Goal: Information Seeking & Learning: Compare options

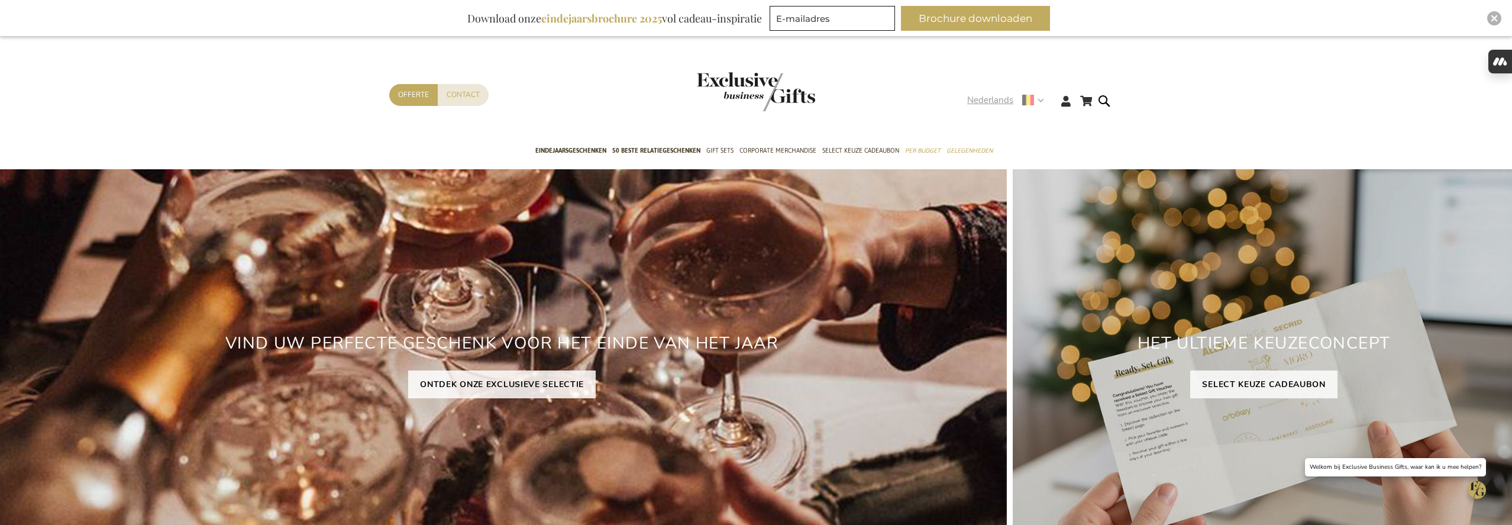
type input "[PERSON_NAME][EMAIL_ADDRESS][DOMAIN_NAME]"
click at [1040, 99] on strong "Nederlands" at bounding box center [1005, 100] width 76 height 14
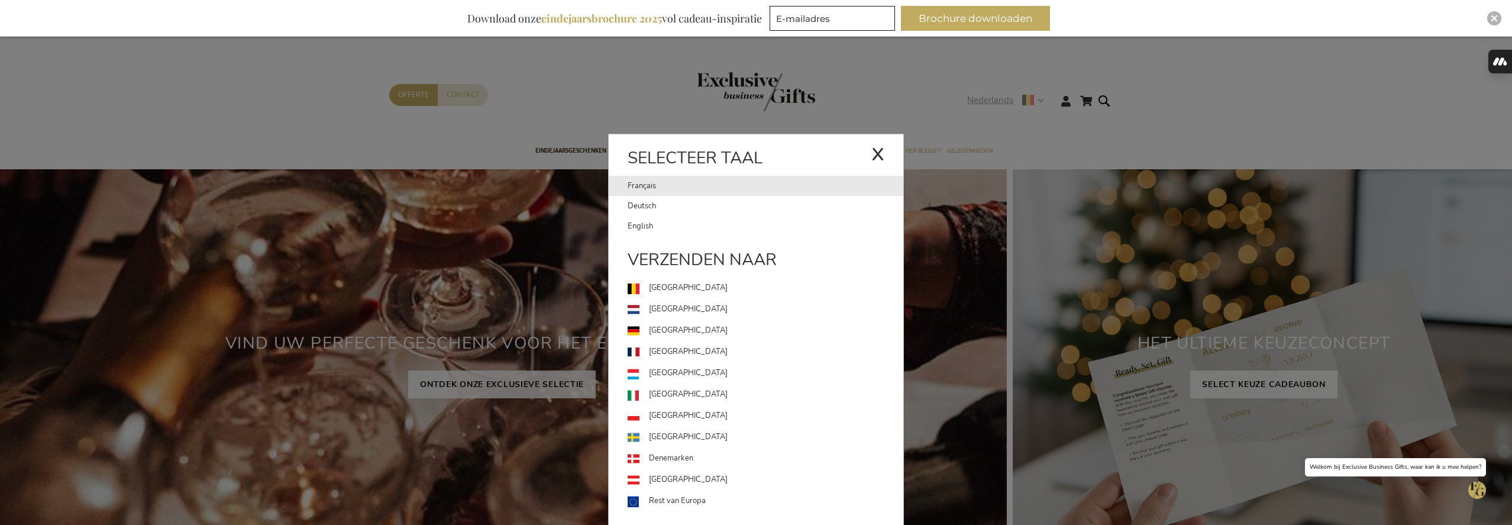
click at [730, 190] on link "Français" at bounding box center [750, 186] width 244 height 20
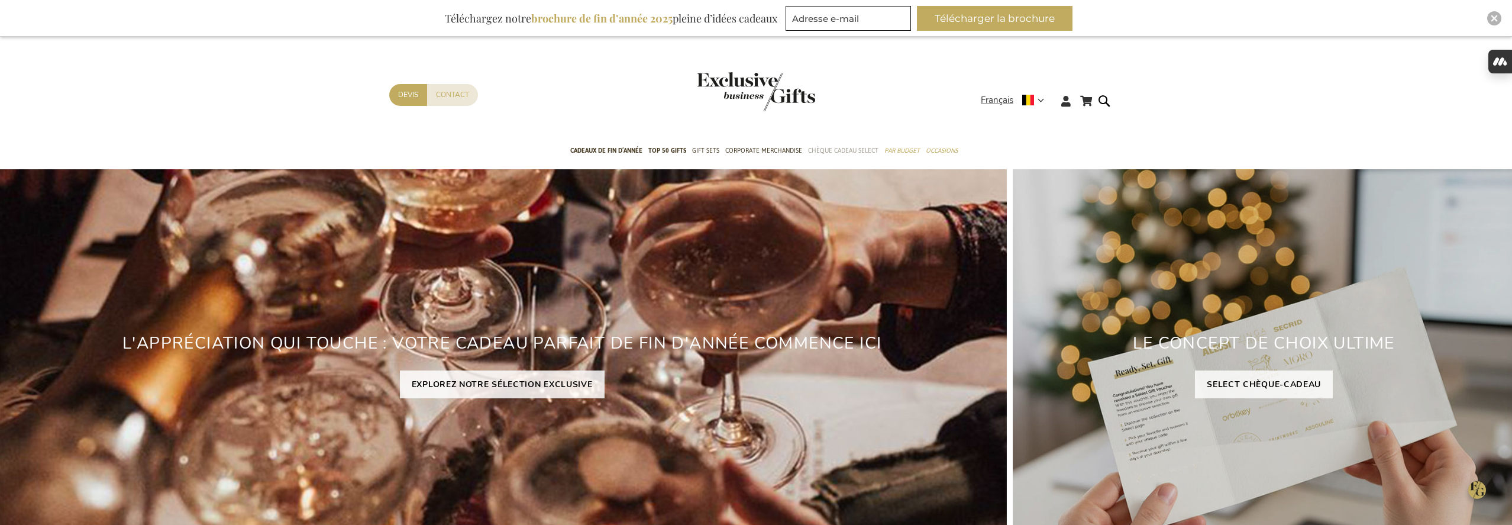
type input "[PERSON_NAME][EMAIL_ADDRESS][DOMAIN_NAME]"
click at [847, 150] on span "Chèque Cadeau Select" at bounding box center [843, 150] width 70 height 12
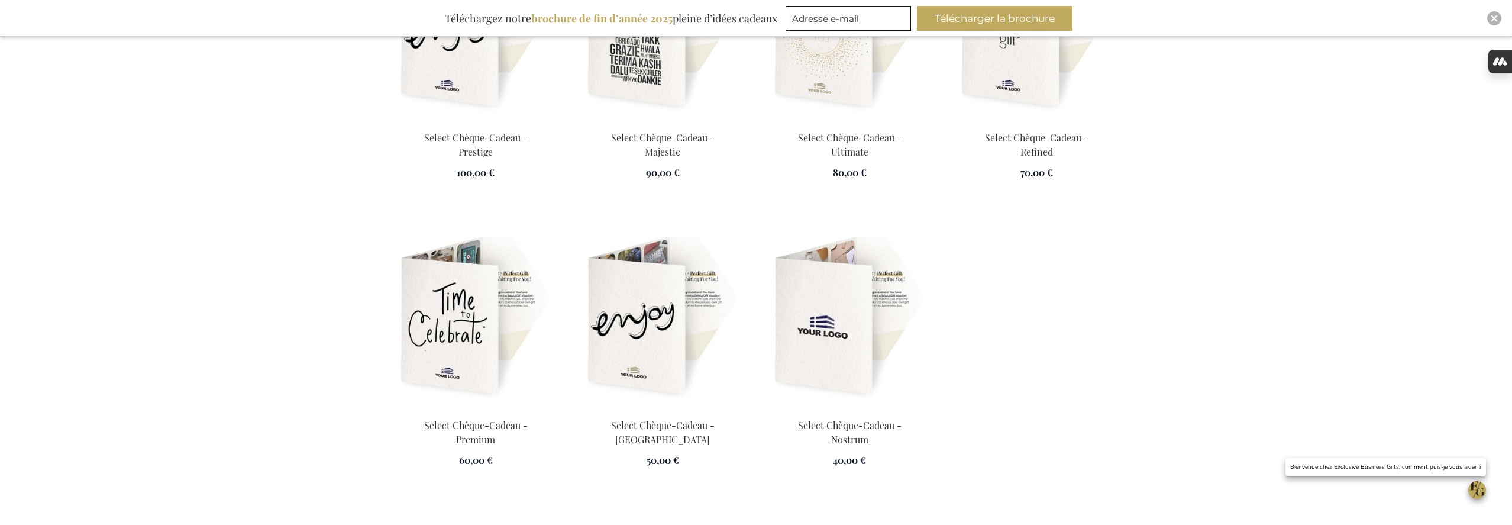
scroll to position [1877, 0]
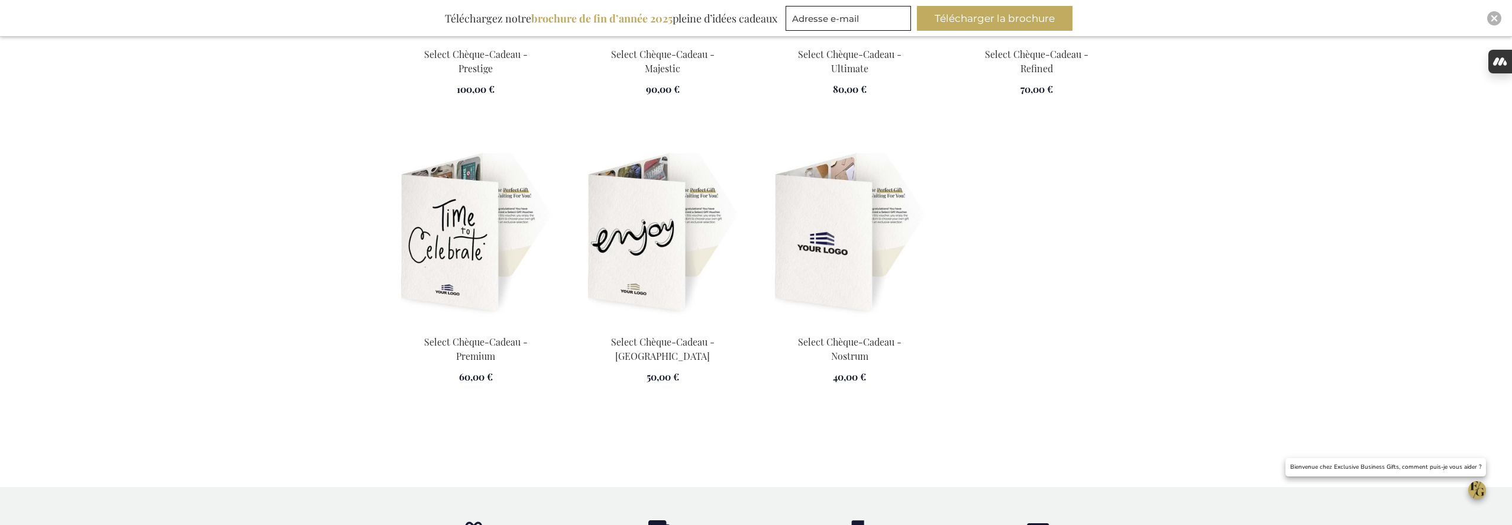
type input "[PERSON_NAME][EMAIL_ADDRESS][DOMAIN_NAME]"
click at [857, 241] on img at bounding box center [849, 234] width 173 height 166
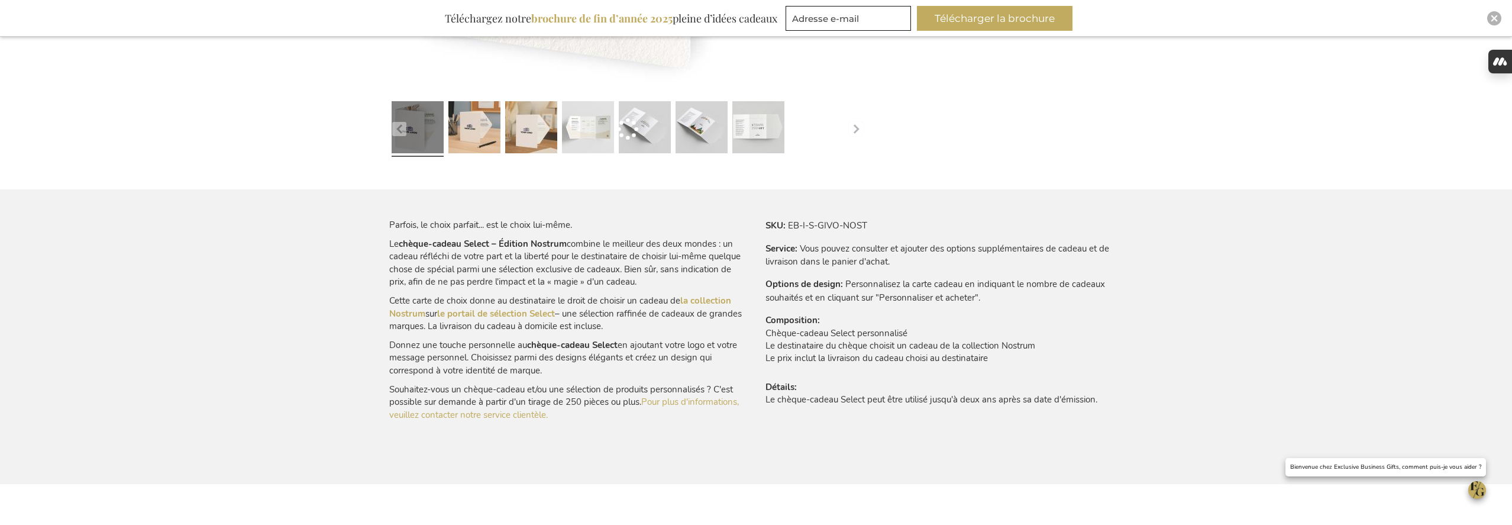
scroll to position [579, 0]
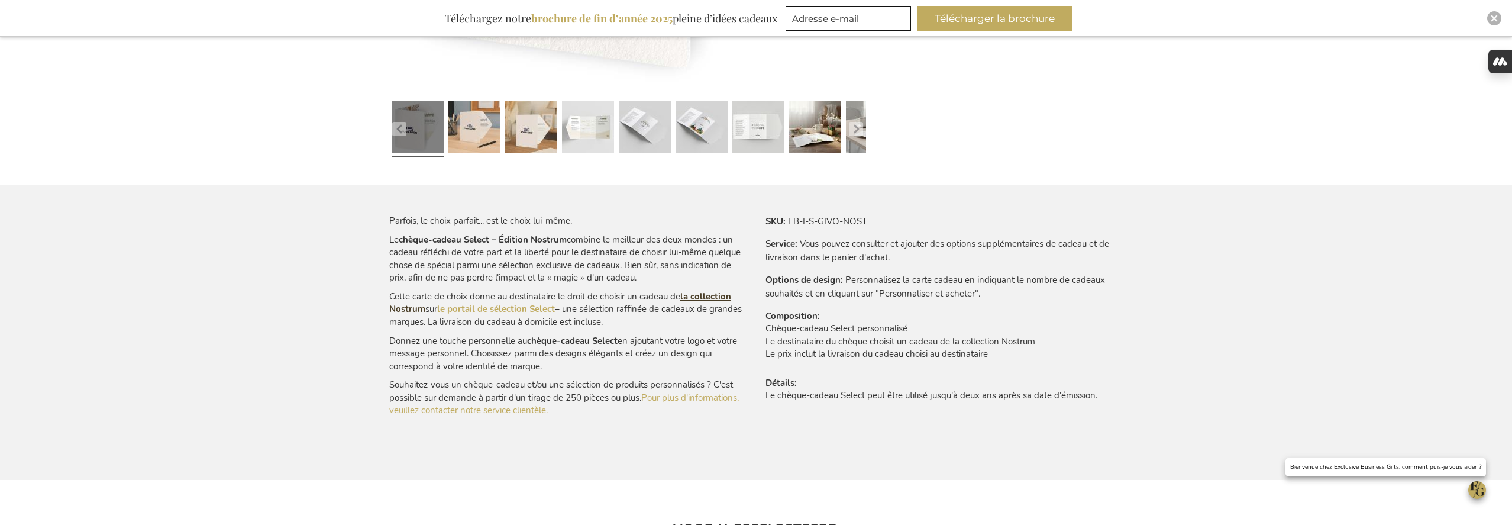
type input "[PERSON_NAME][EMAIL_ADDRESS][DOMAIN_NAME]"
click at [716, 301] on link "la collection Nostrum" at bounding box center [560, 303] width 342 height 24
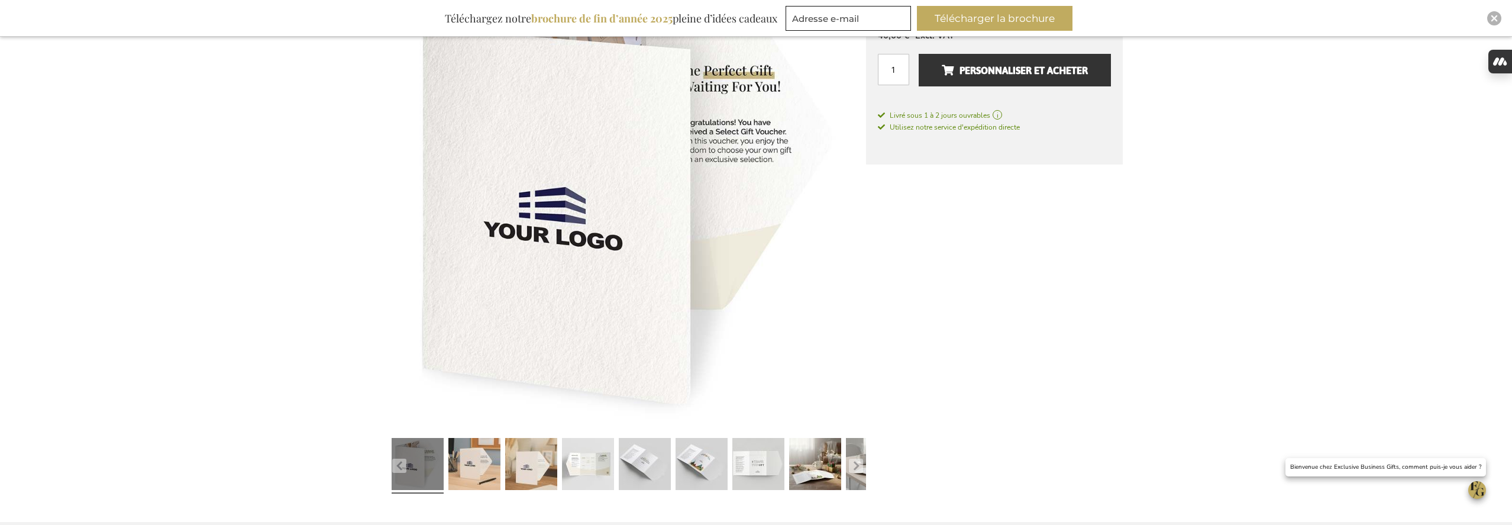
scroll to position [315, 0]
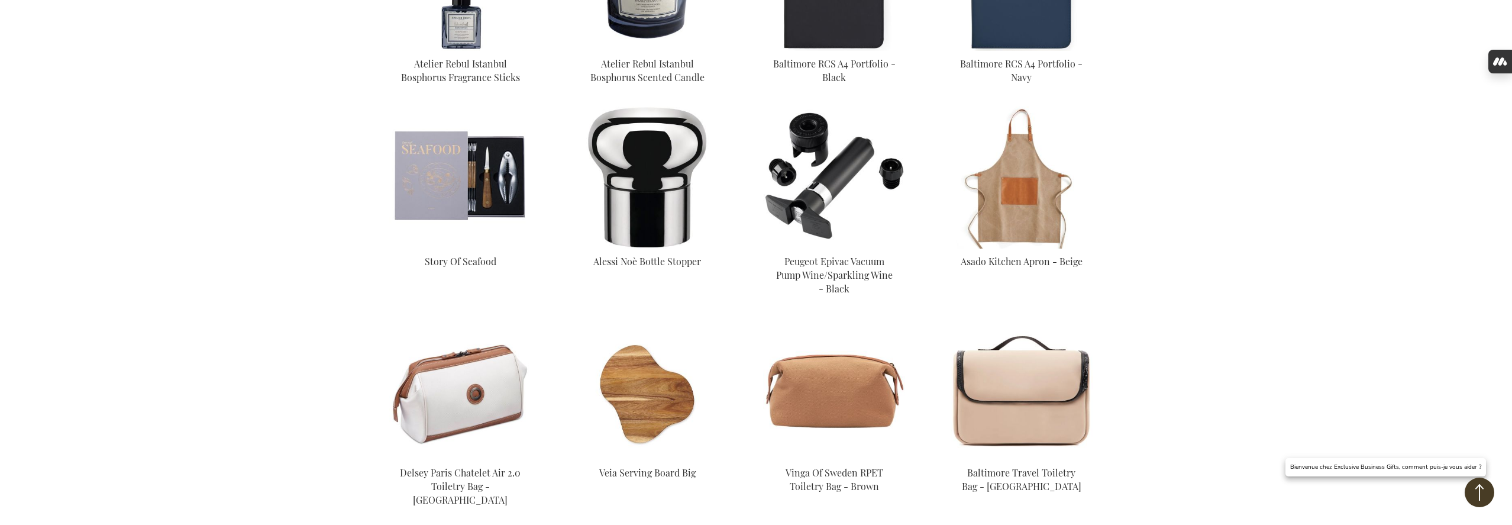
scroll to position [2484, 0]
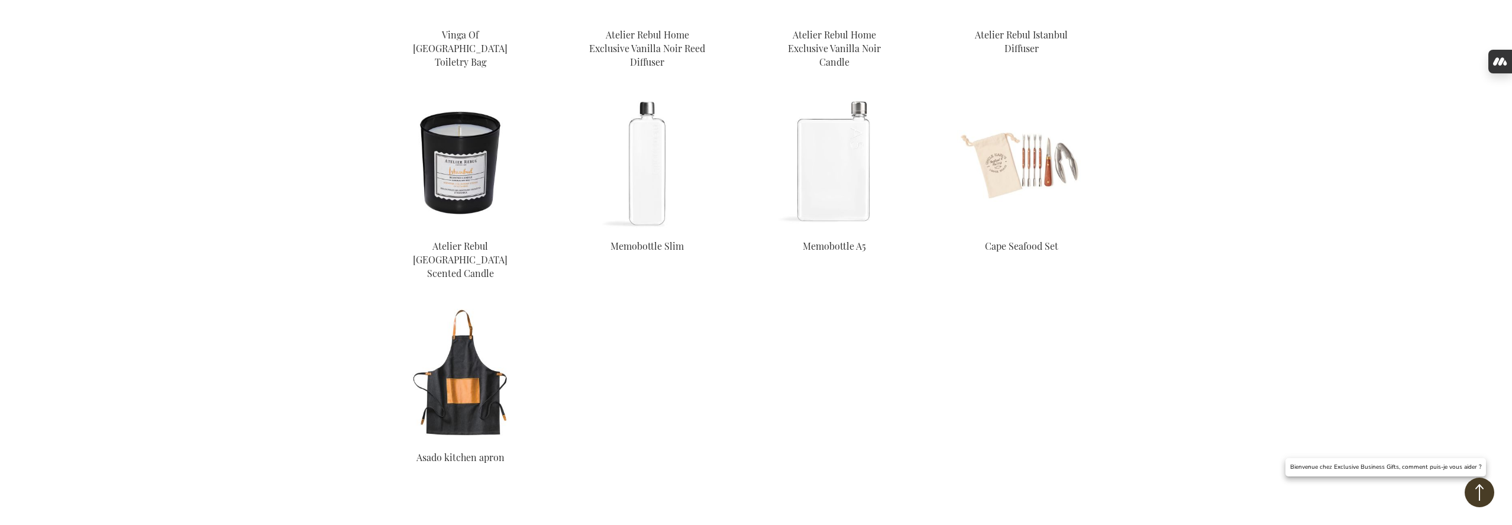
scroll to position [4368, 0]
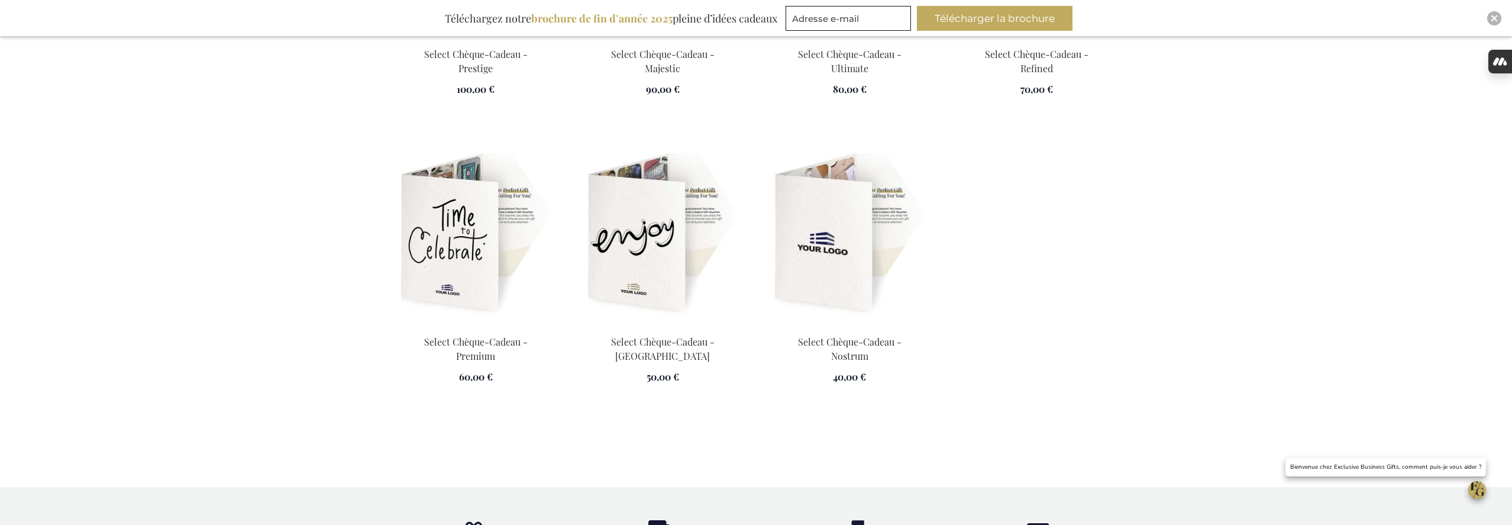
scroll to position [0, 5]
click at [686, 241] on img at bounding box center [662, 234] width 173 height 166
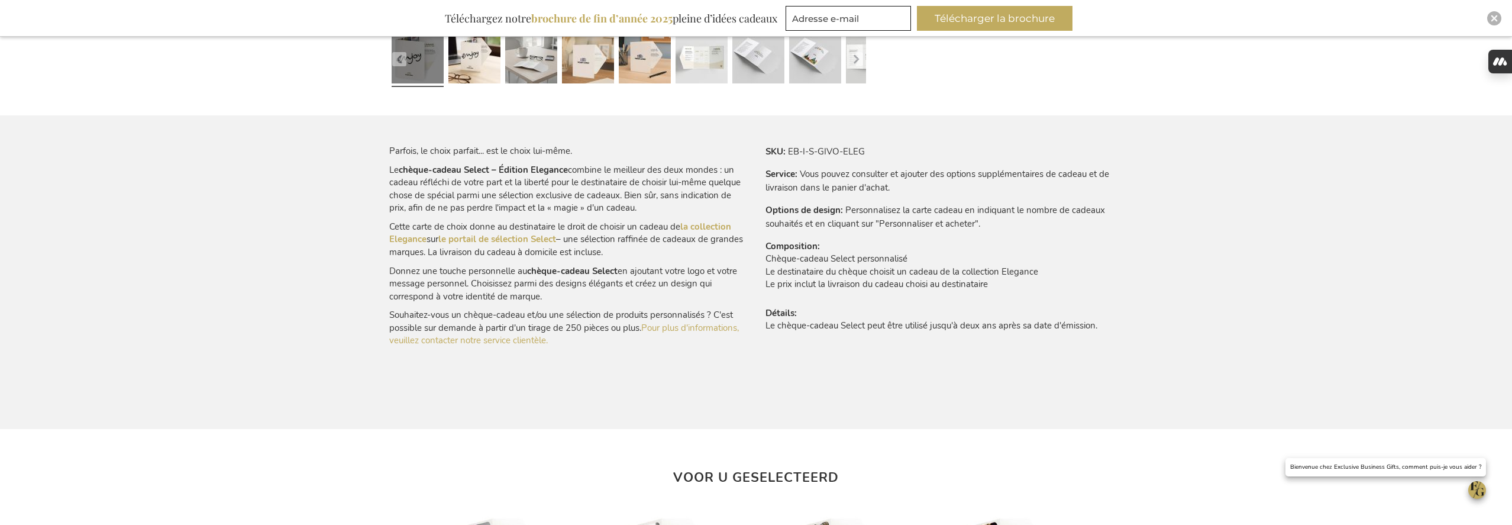
scroll to position [647, 0]
type input "[PERSON_NAME][EMAIL_ADDRESS][DOMAIN_NAME]"
click at [705, 229] on link "la collection Elegance" at bounding box center [560, 234] width 342 height 24
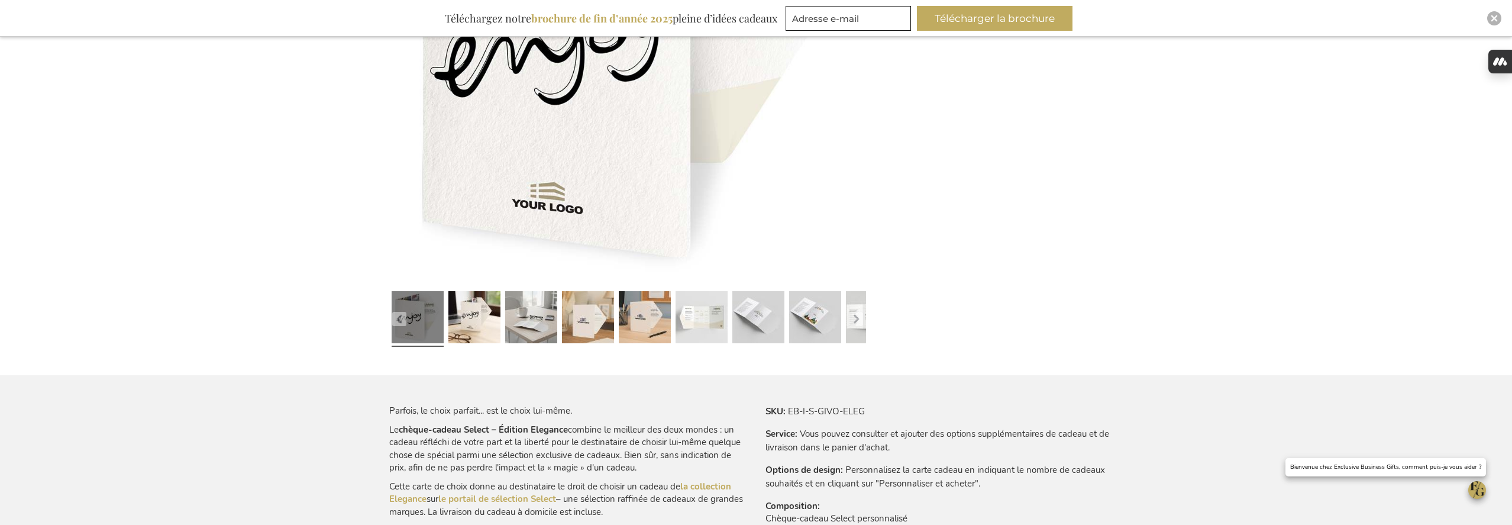
scroll to position [323, 0]
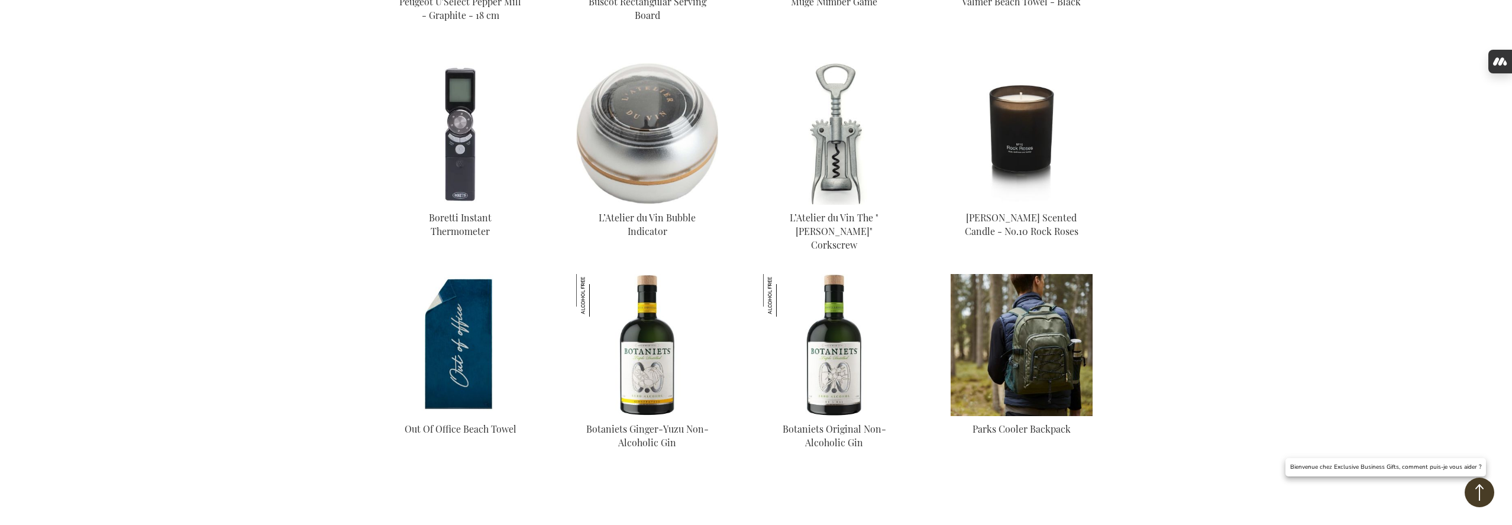
scroll to position [2971, 0]
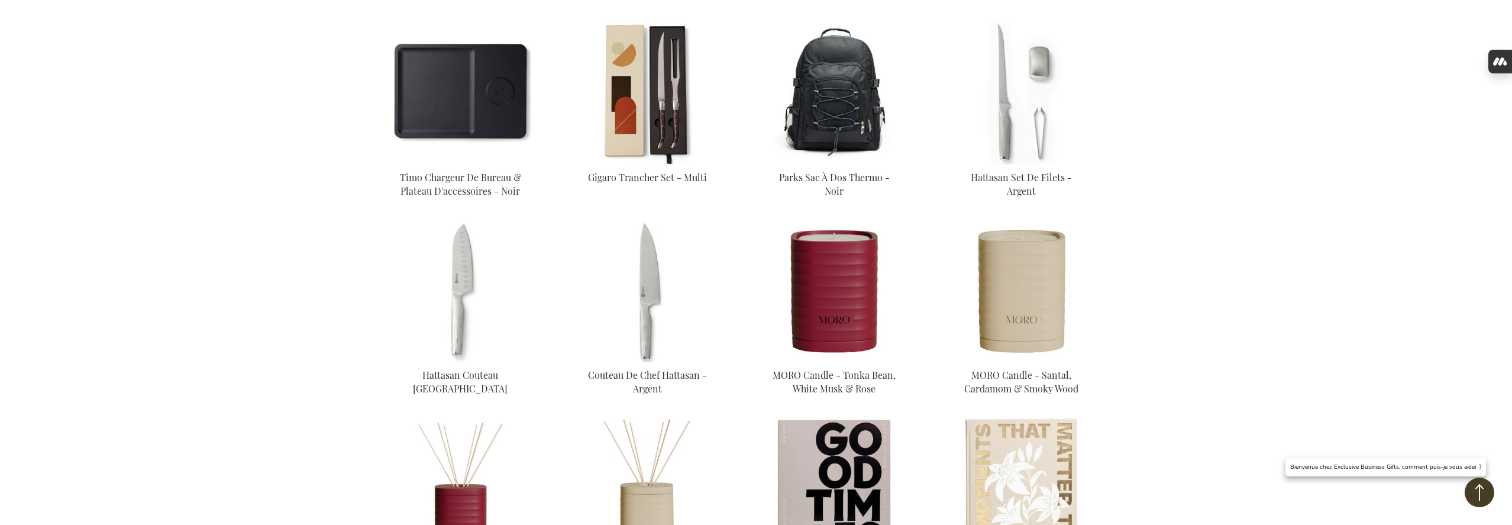
scroll to position [1159, 0]
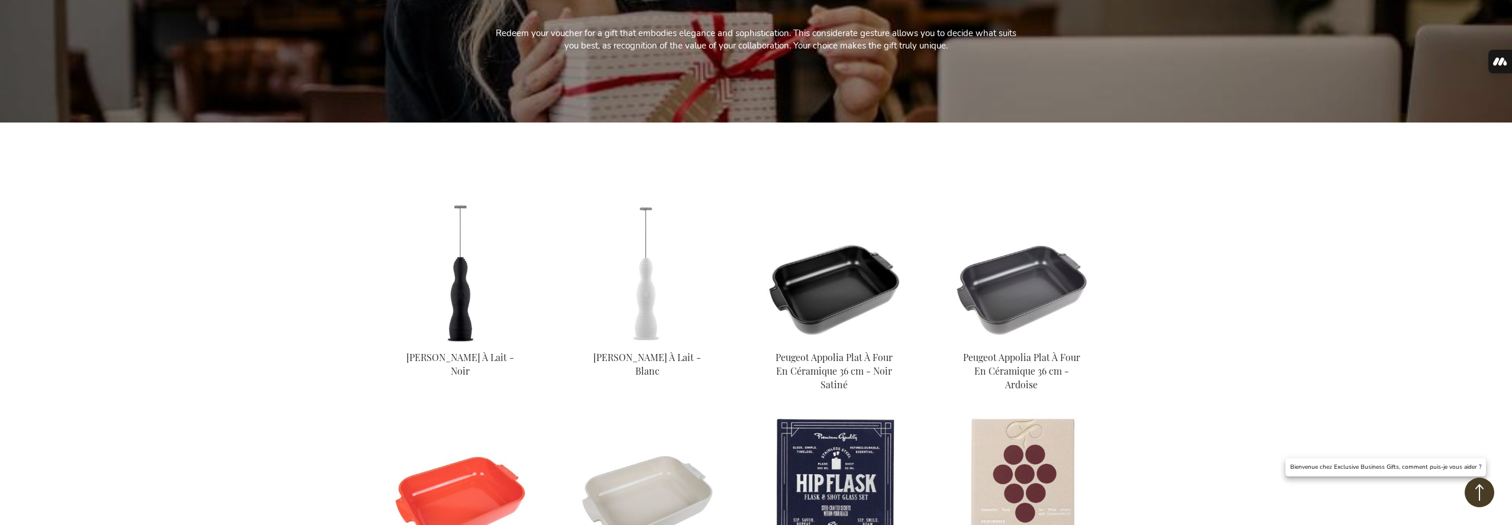
scroll to position [180, 0]
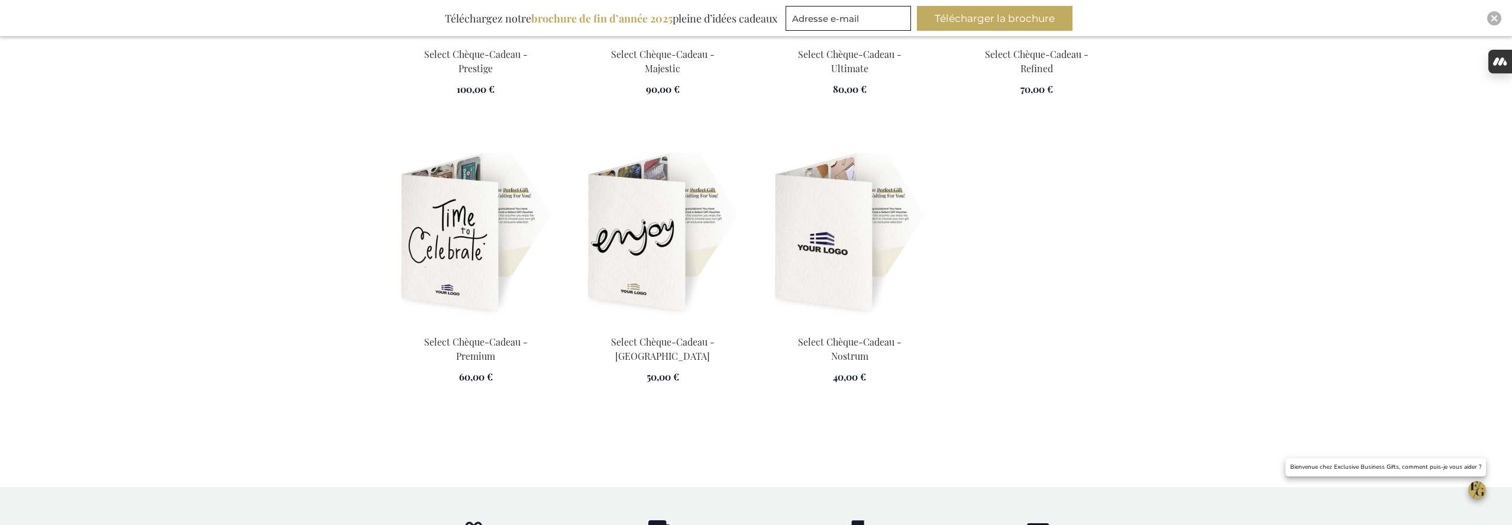
type input "[PERSON_NAME][EMAIL_ADDRESS][DOMAIN_NAME]"
click at [434, 244] on img at bounding box center [475, 234] width 173 height 166
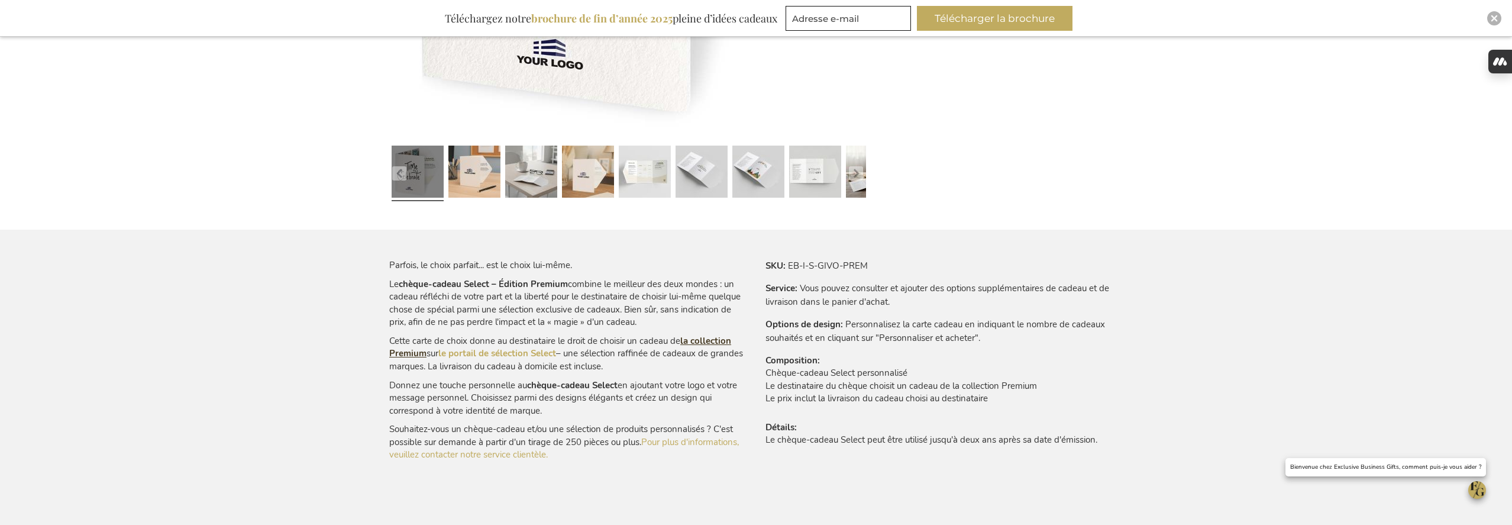
type input "[PERSON_NAME][EMAIL_ADDRESS][DOMAIN_NAME]"
click at [705, 343] on link "la collection Premium" at bounding box center [560, 347] width 342 height 24
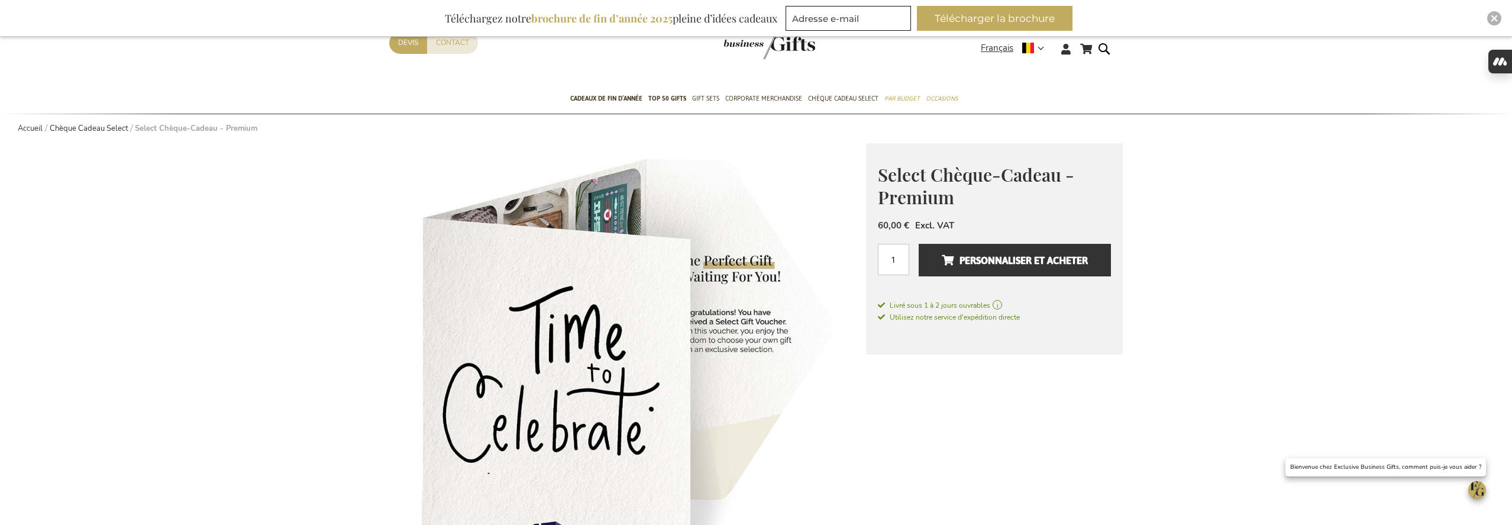
scroll to position [31, 0]
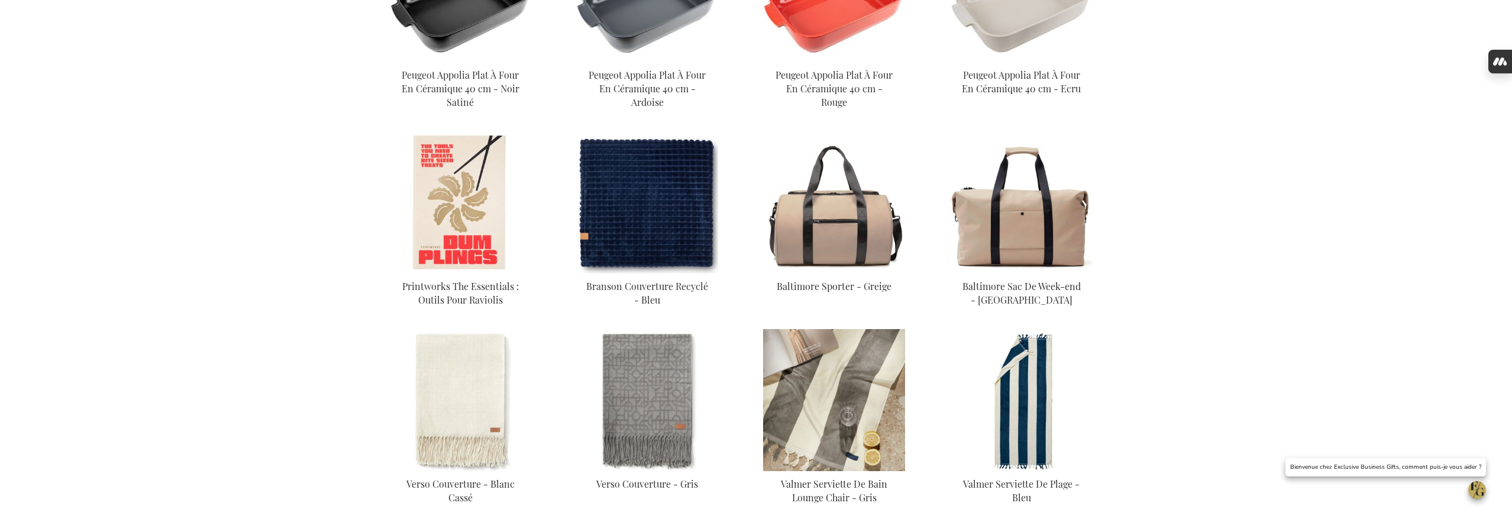
scroll to position [634, 0]
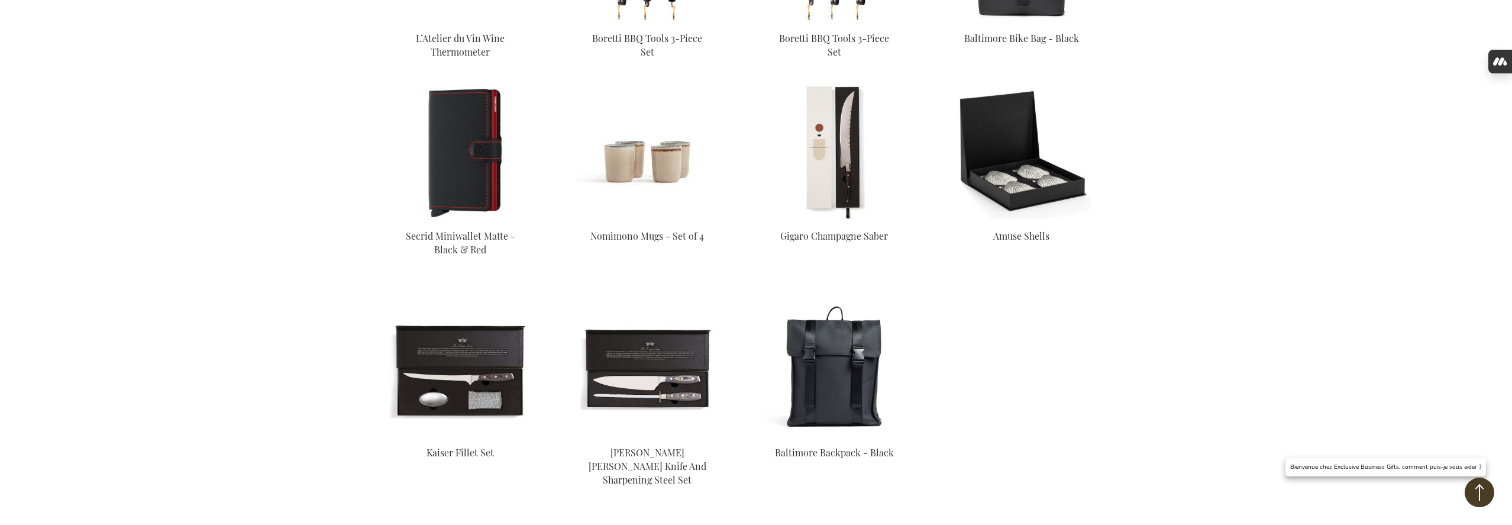
scroll to position [3319, 0]
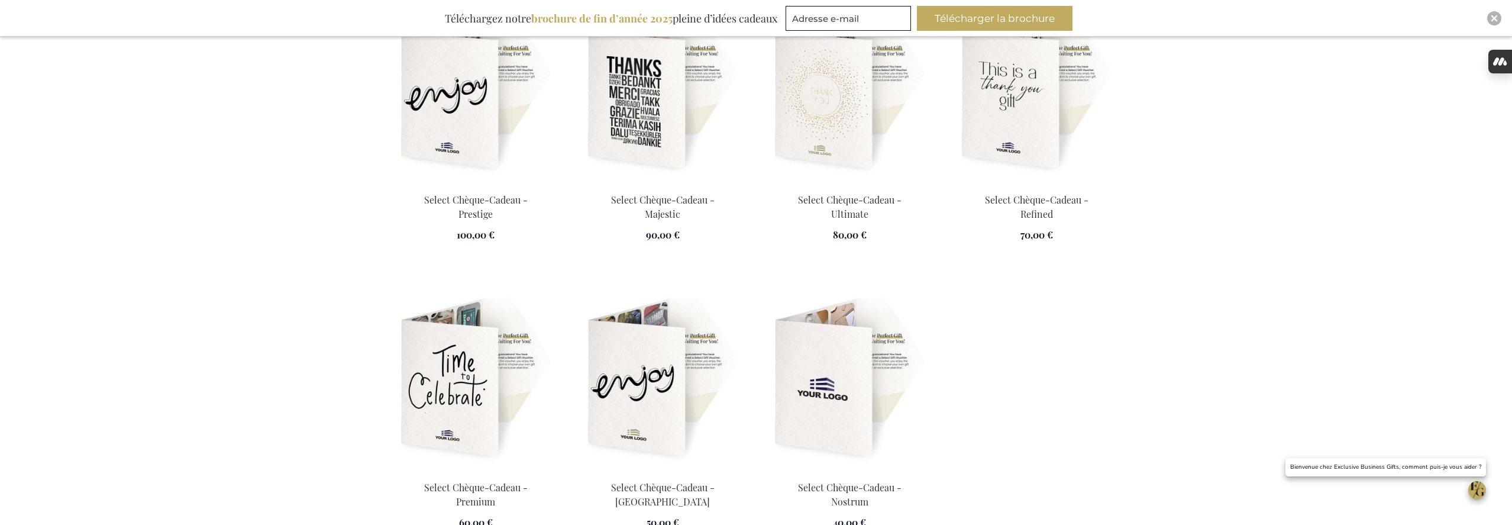
scroll to position [1731, 0]
type input "[PERSON_NAME][EMAIL_ADDRESS][DOMAIN_NAME]"
click at [1036, 135] on img at bounding box center [1036, 92] width 173 height 166
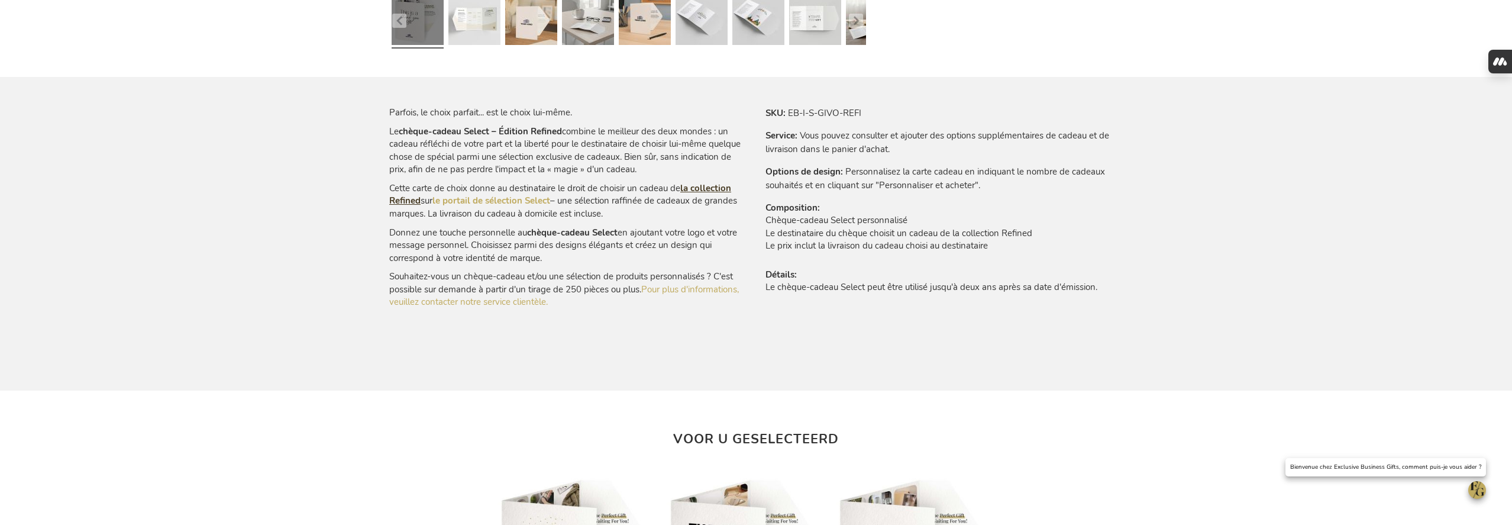
type input "[PERSON_NAME][EMAIL_ADDRESS][DOMAIN_NAME]"
click at [716, 191] on link "la collection Refined" at bounding box center [560, 194] width 342 height 24
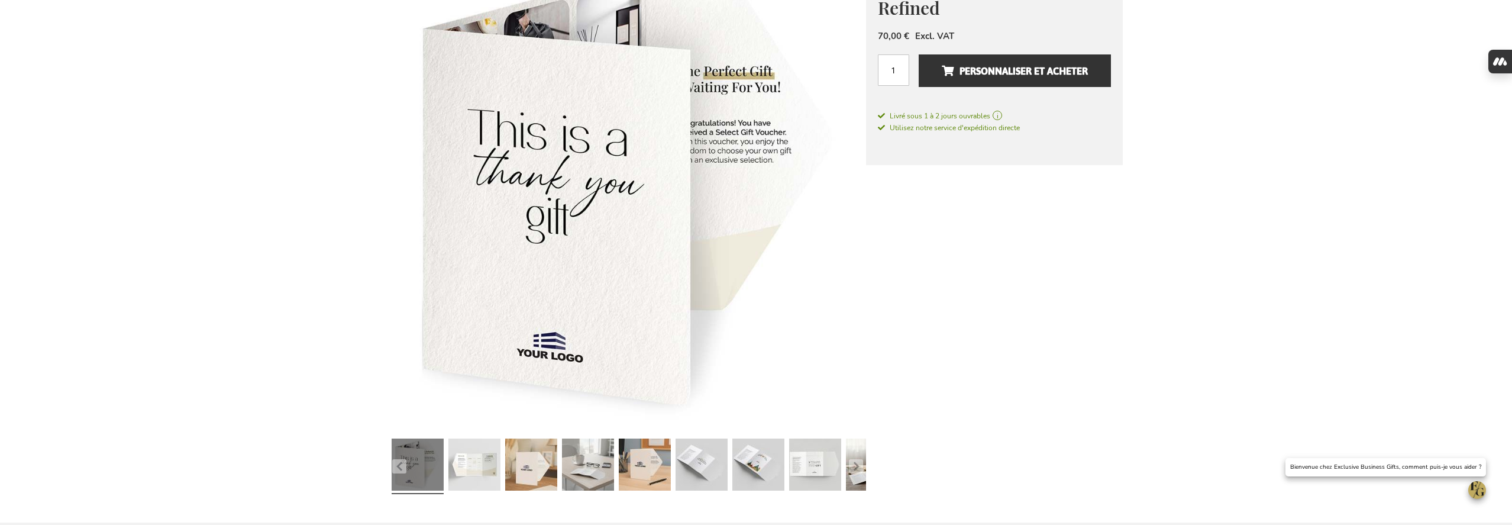
scroll to position [165, 0]
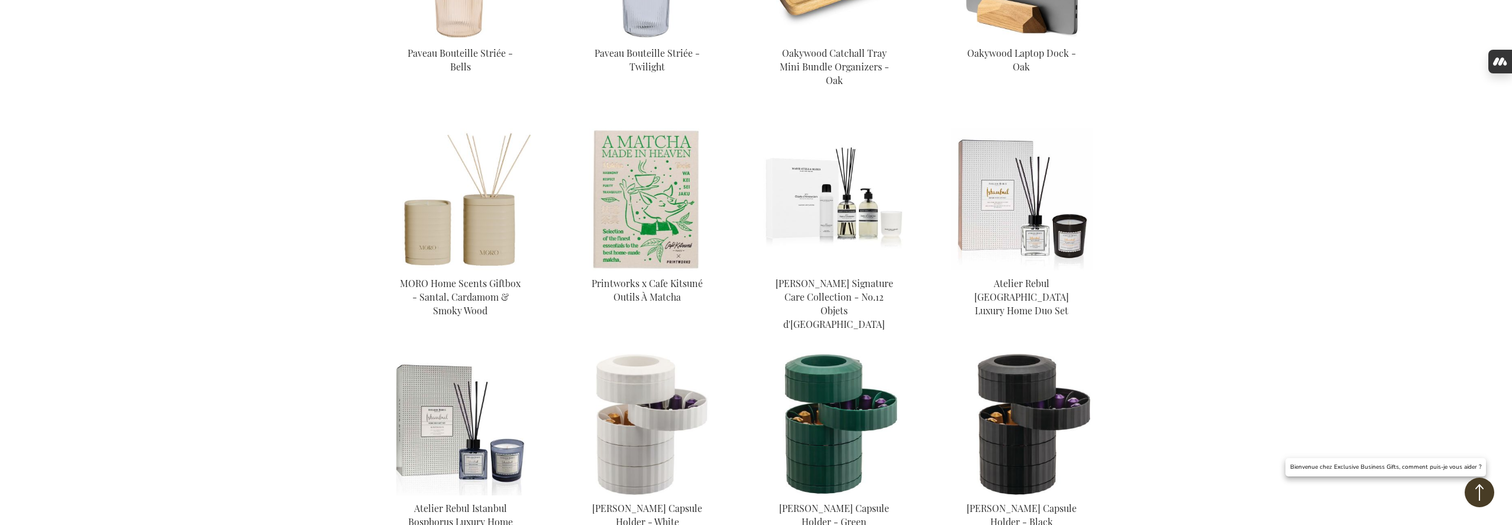
scroll to position [962, 0]
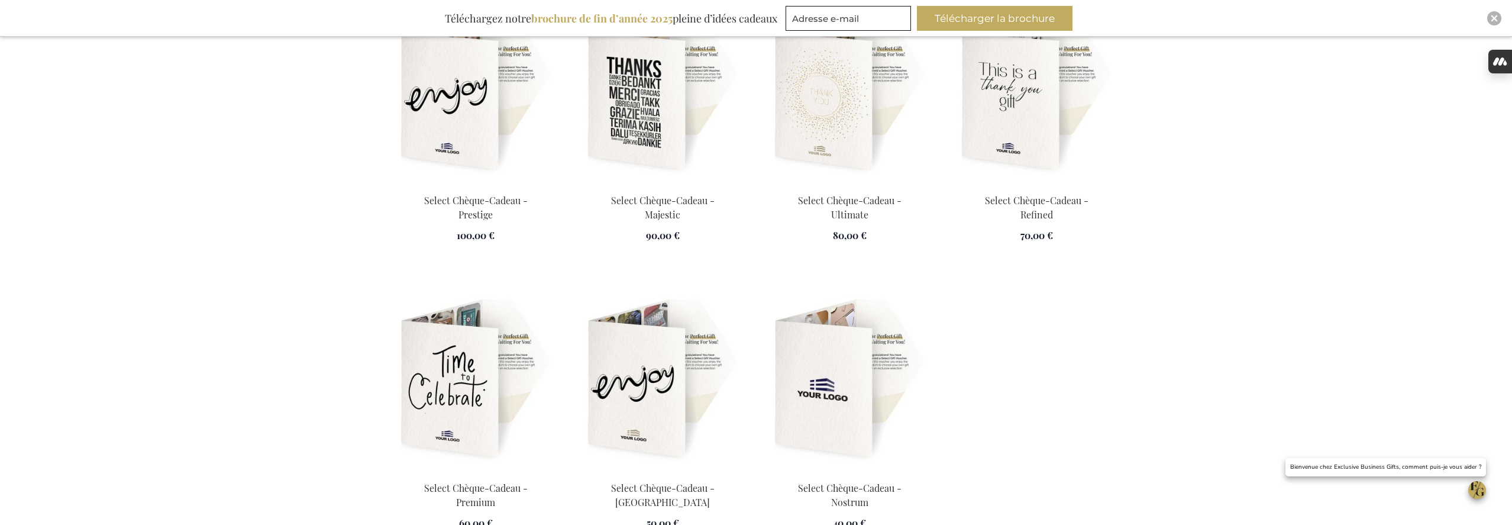
type input "frederic@salixconsult.be"
click at [825, 106] on img at bounding box center [849, 92] width 173 height 166
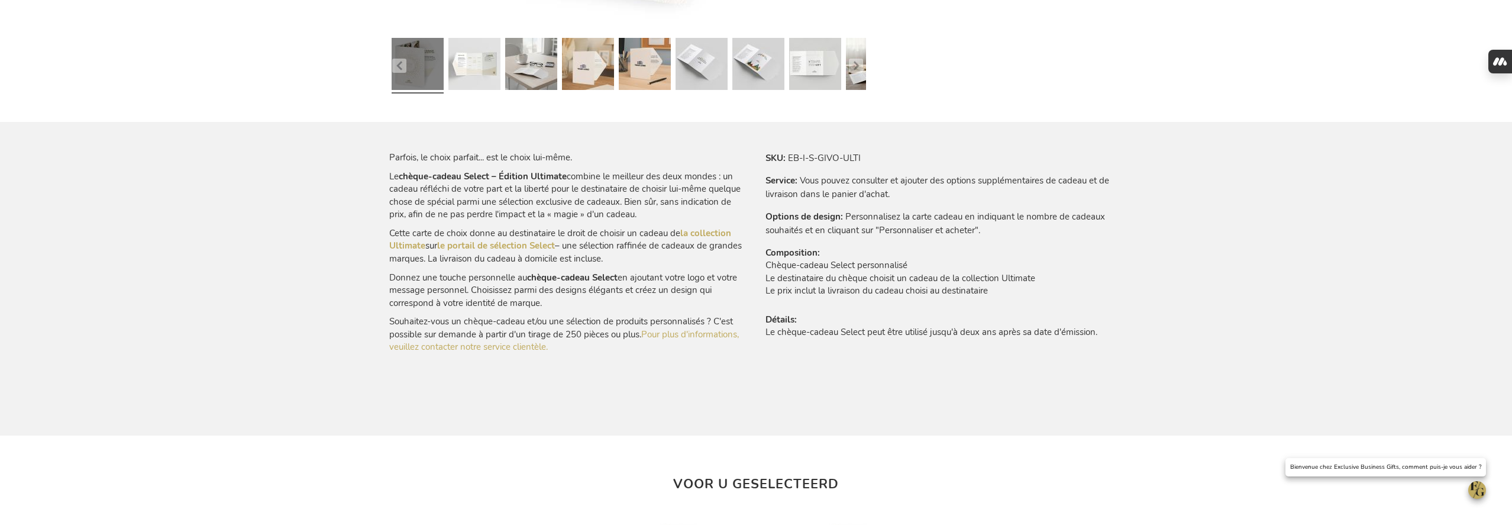
scroll to position [601, 0]
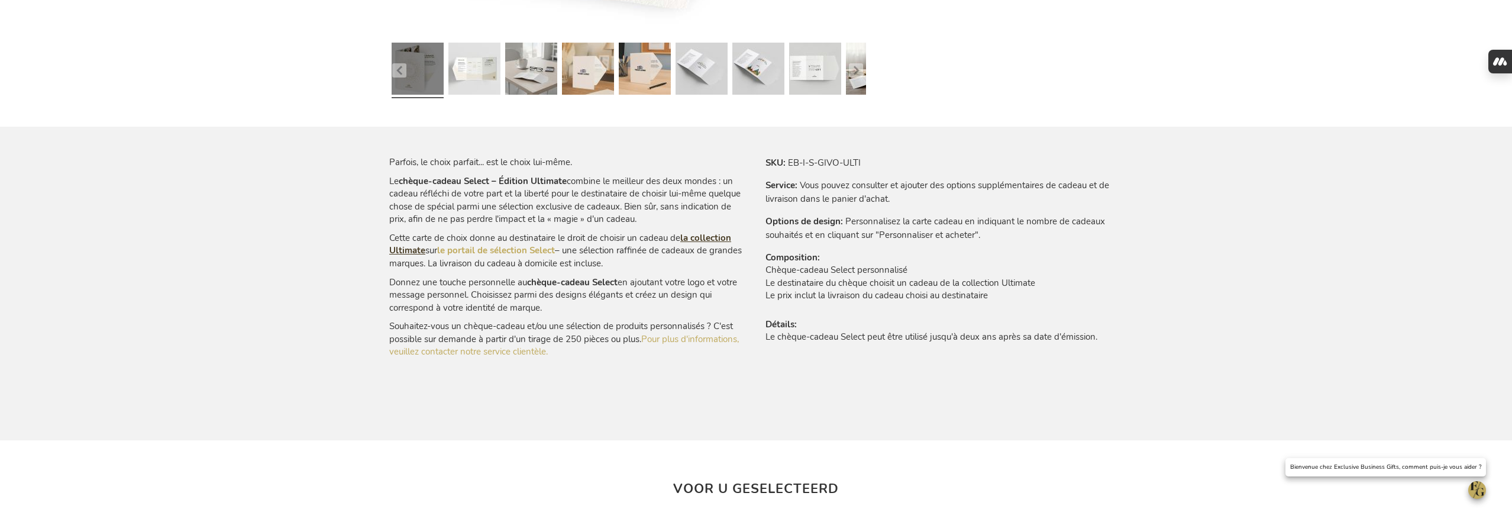
type input "[PERSON_NAME][EMAIL_ADDRESS][DOMAIN_NAME]"
click at [708, 237] on link "la collection Ultimate" at bounding box center [560, 244] width 342 height 24
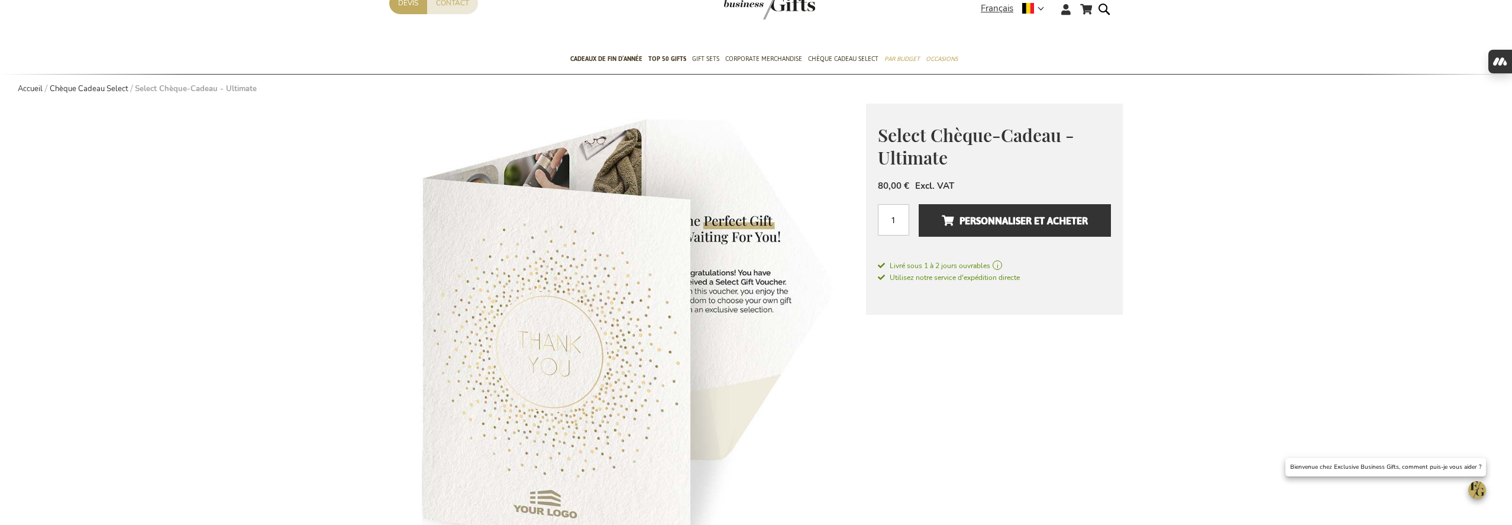
scroll to position [0, 0]
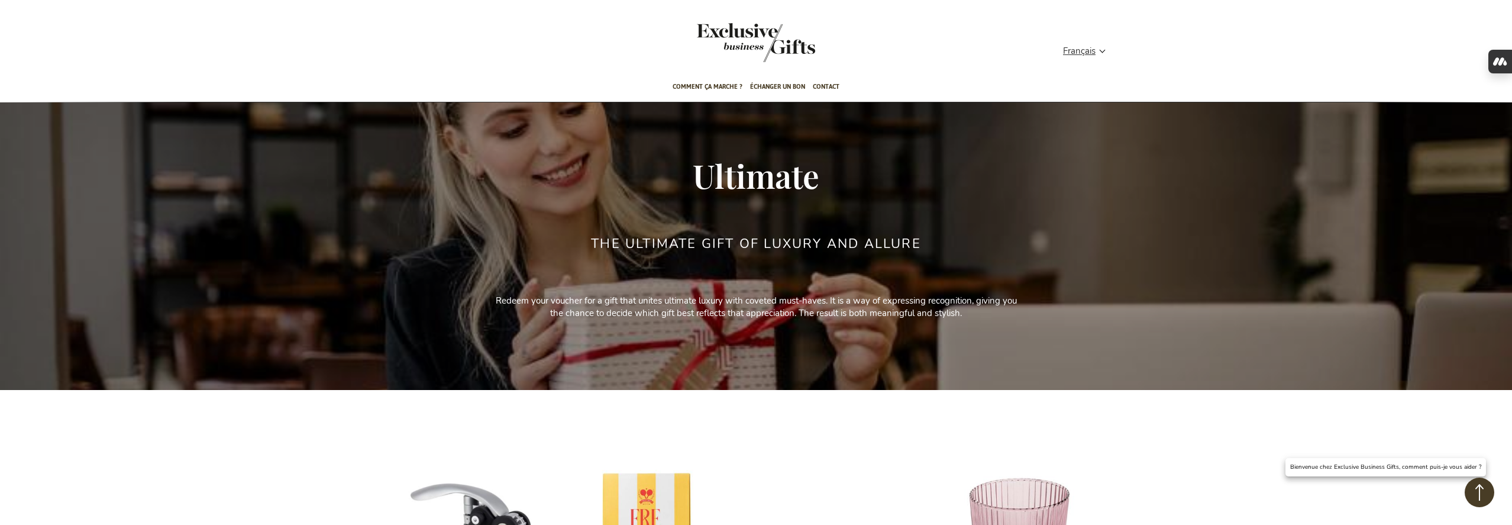
scroll to position [7, 0]
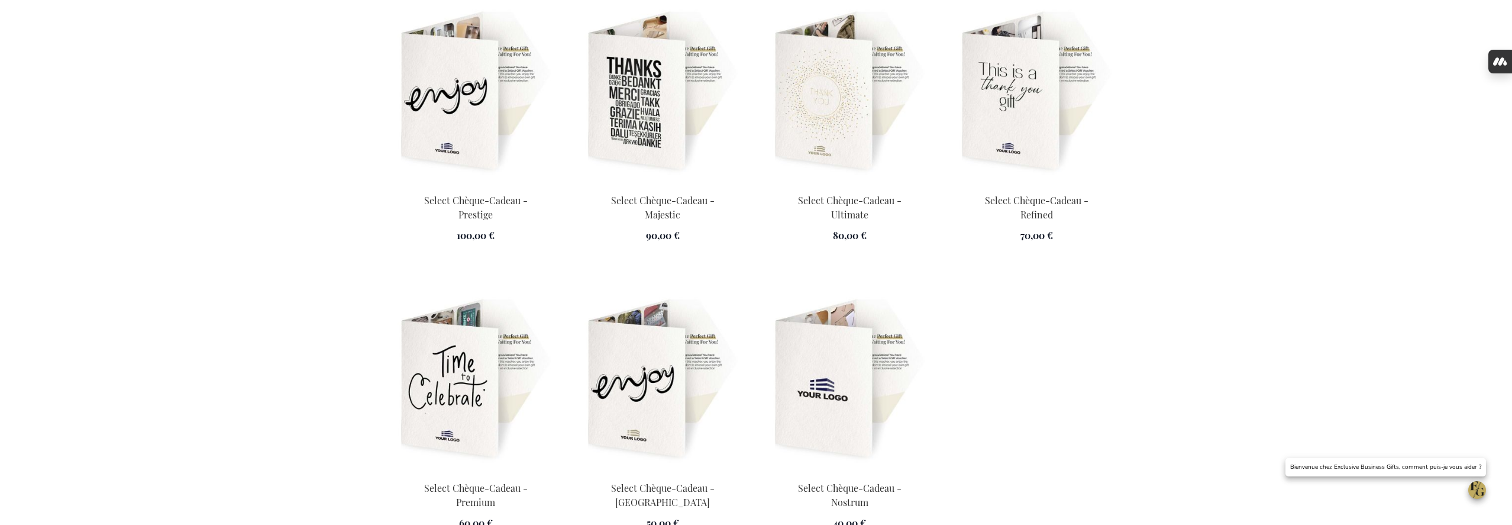
click at [676, 104] on img at bounding box center [662, 92] width 173 height 166
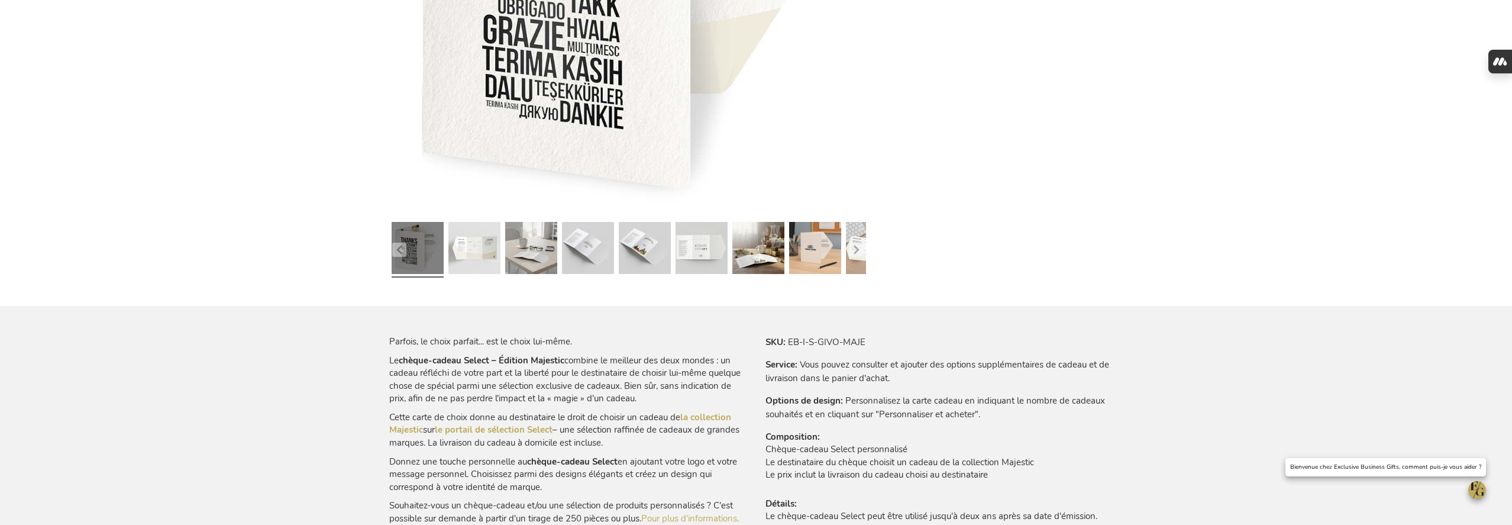
scroll to position [486, 0]
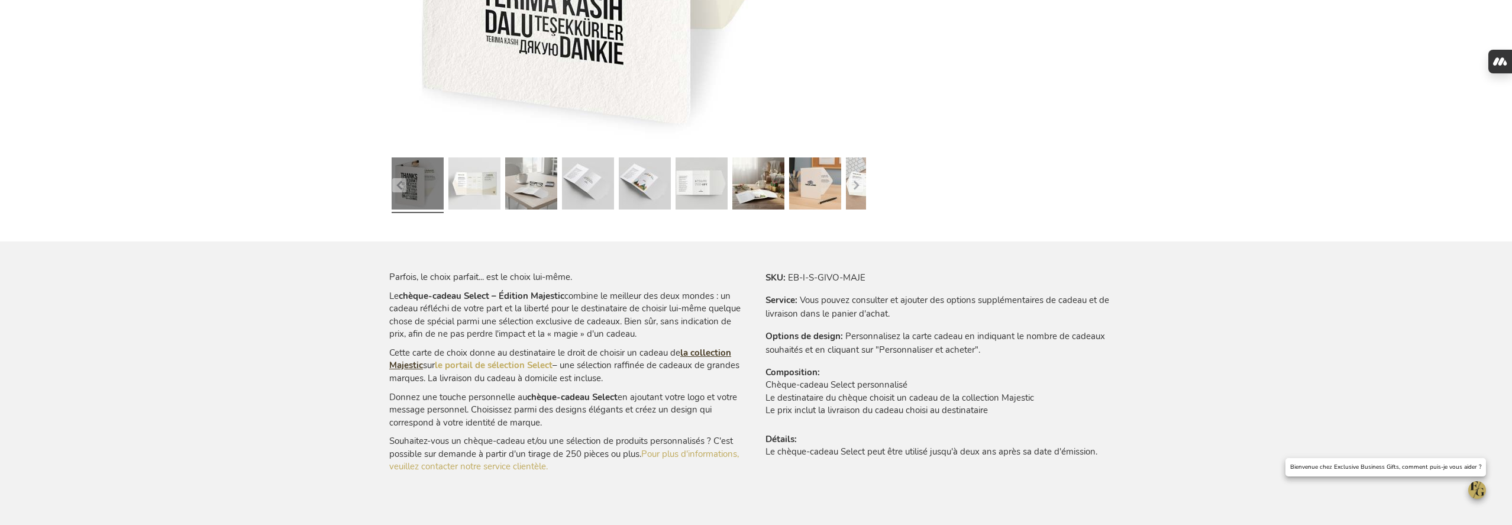
type input "[PERSON_NAME][EMAIL_ADDRESS][DOMAIN_NAME]"
click at [703, 356] on link "la collection Majestic" at bounding box center [560, 359] width 342 height 24
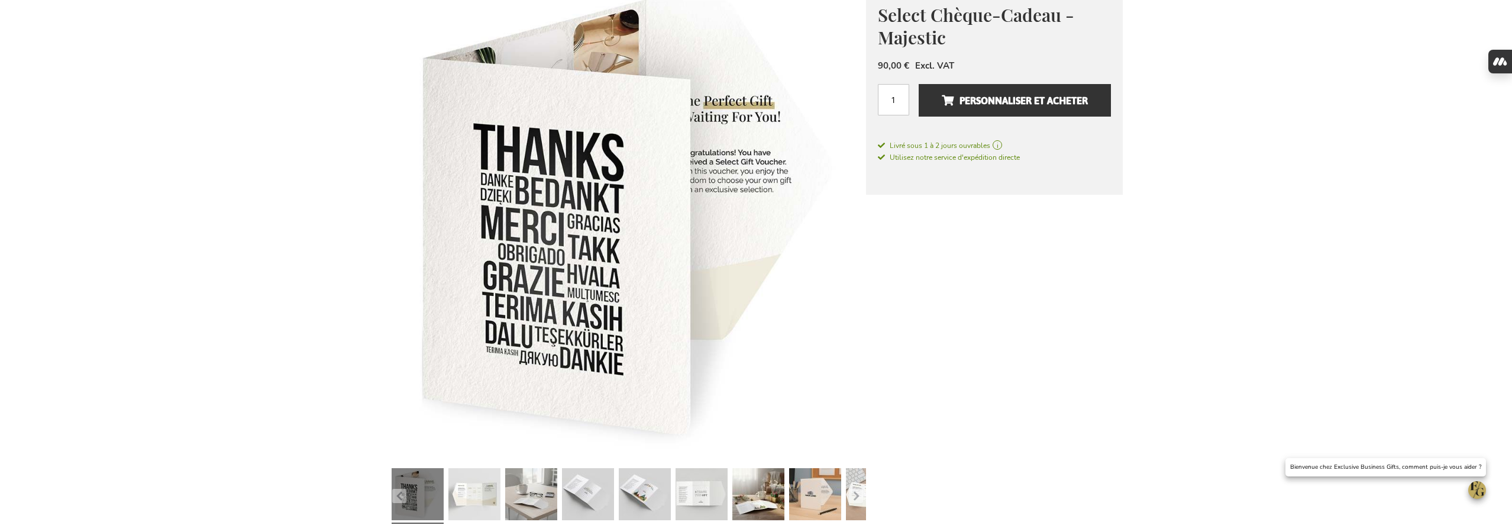
scroll to position [0, 0]
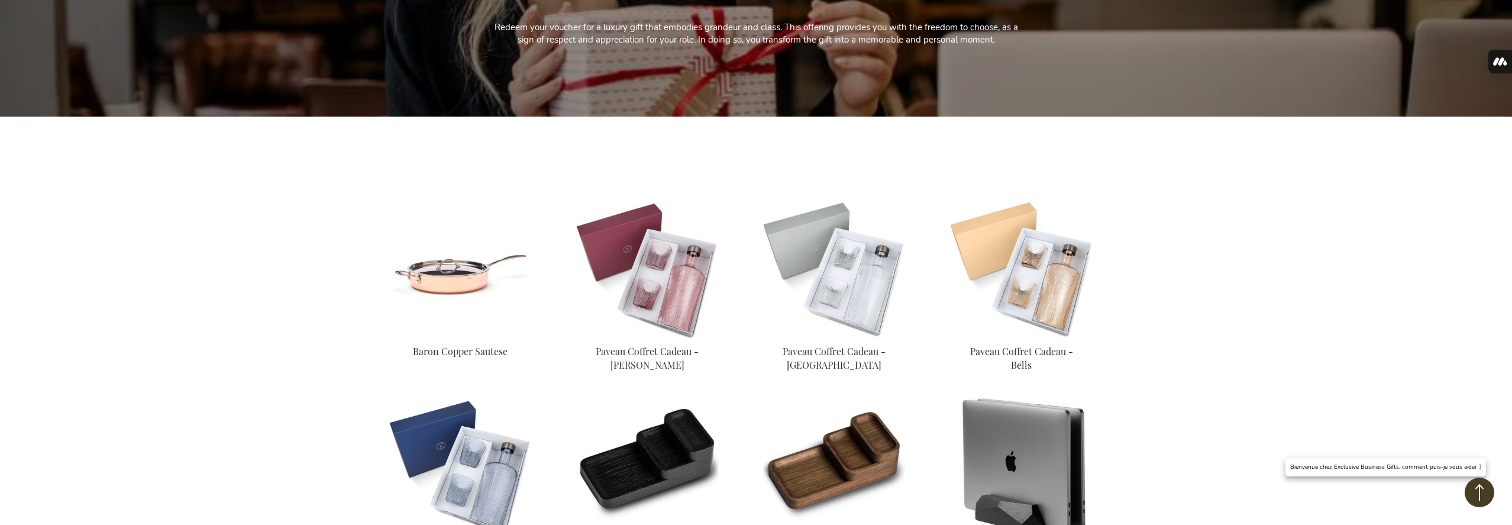
scroll to position [247, 0]
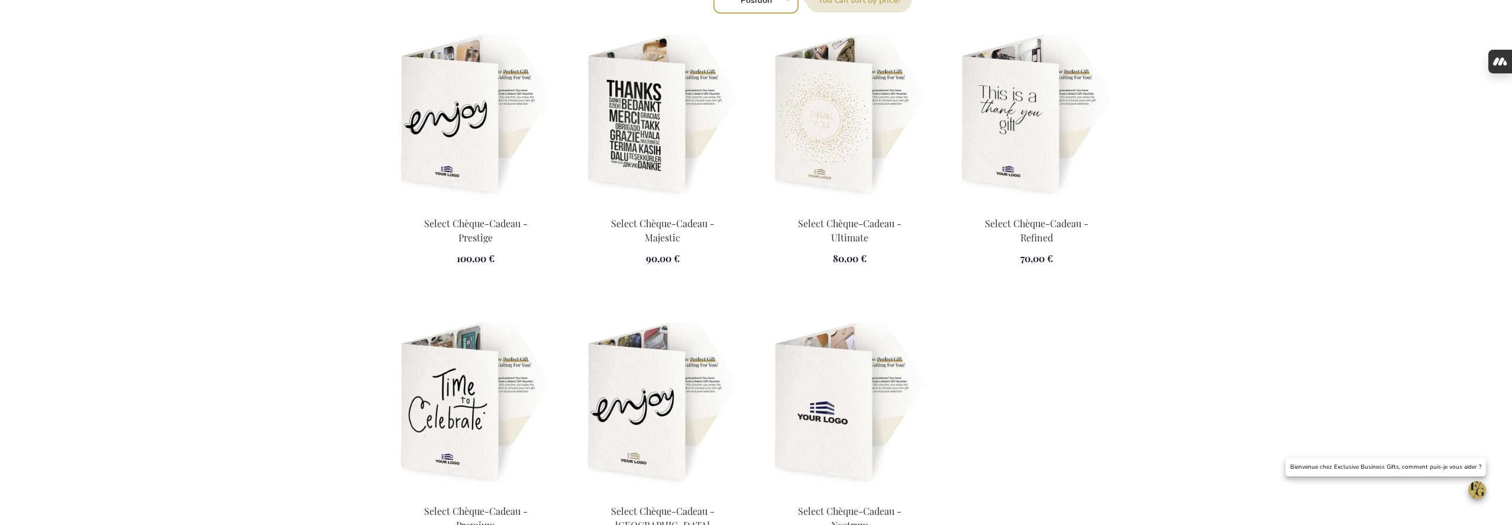
click at [451, 127] on img at bounding box center [475, 116] width 173 height 166
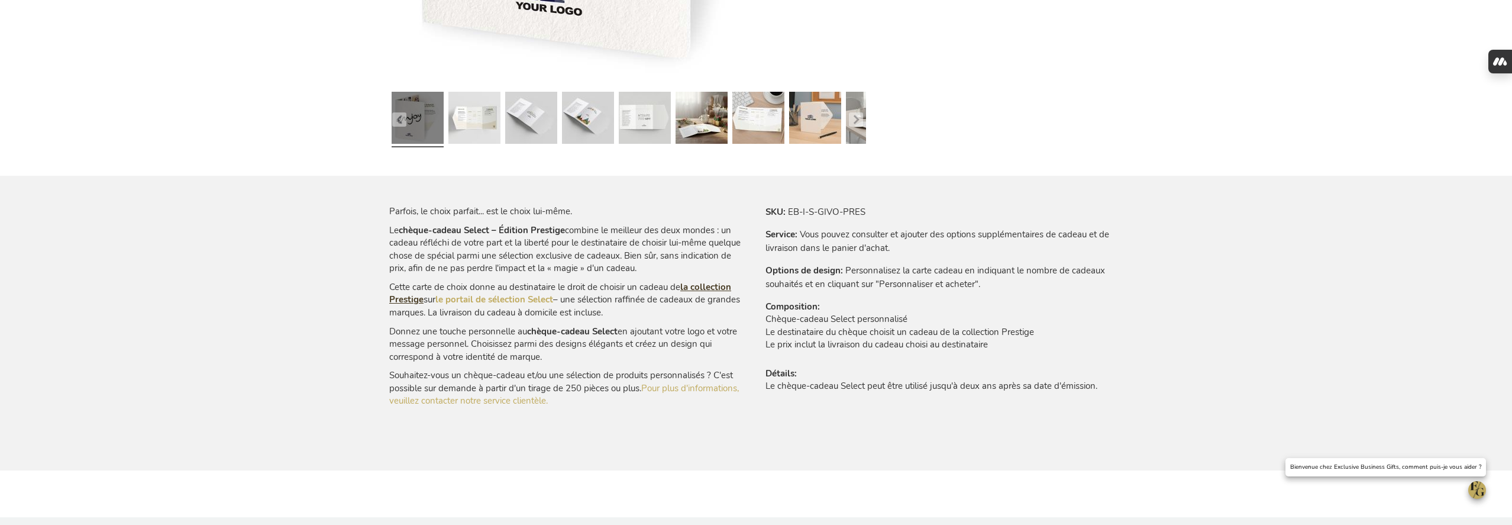
type input "[PERSON_NAME][EMAIL_ADDRESS][DOMAIN_NAME]"
click at [715, 282] on link "la collection Prestige" at bounding box center [560, 293] width 342 height 24
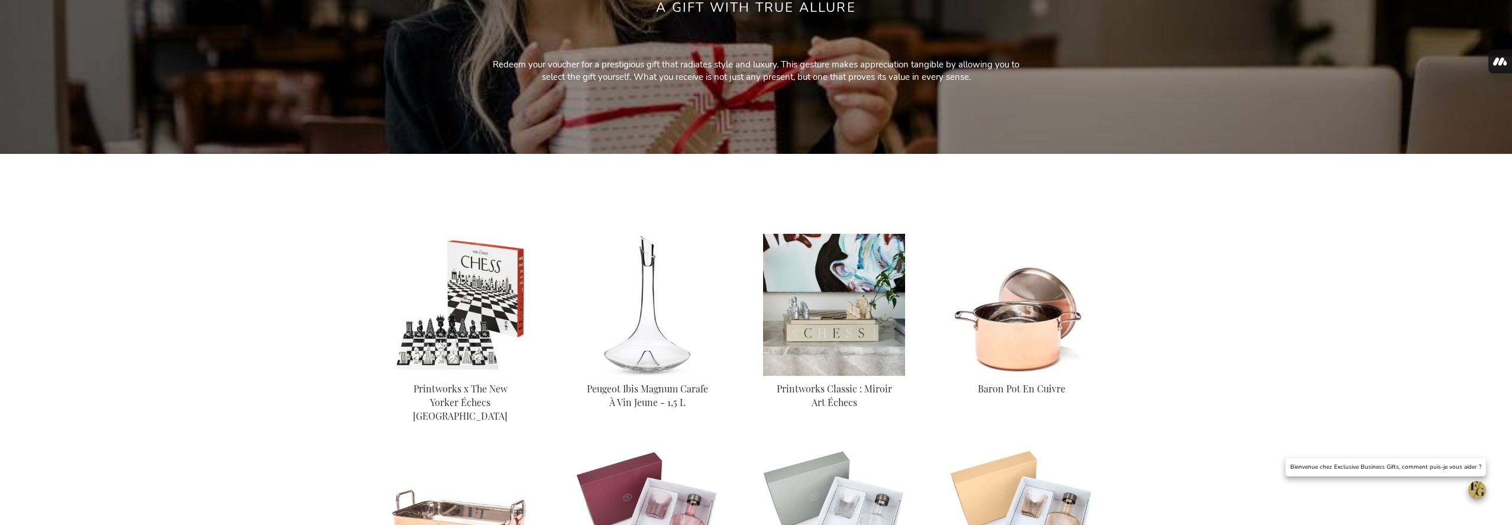
scroll to position [321, 0]
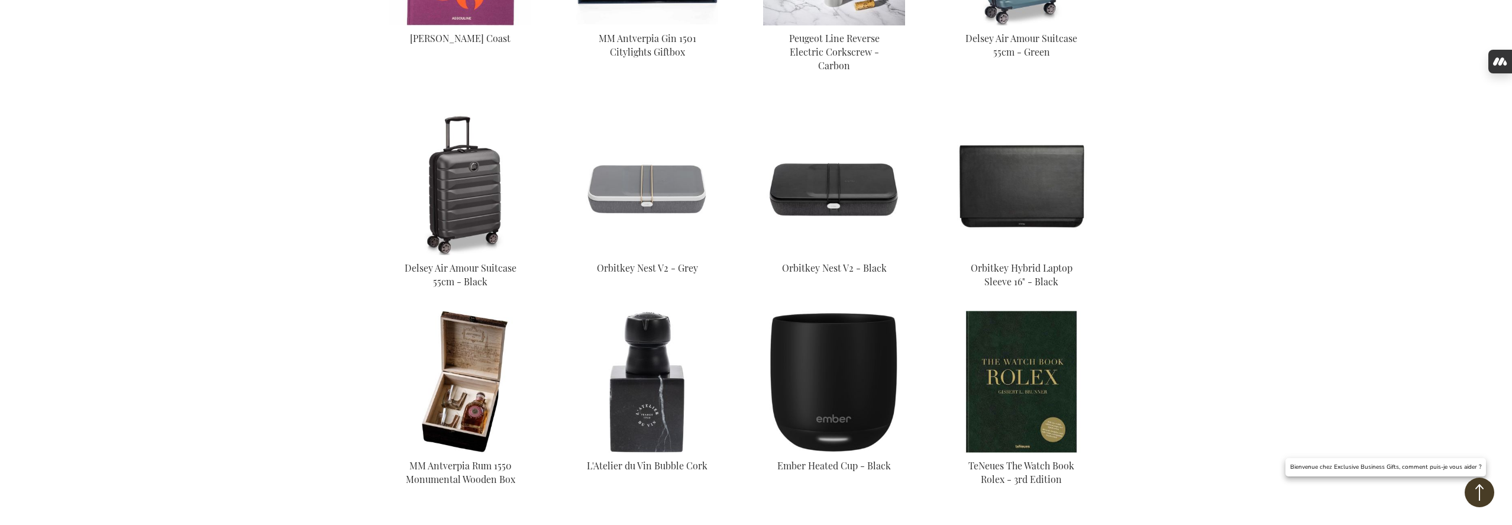
scroll to position [1651, 0]
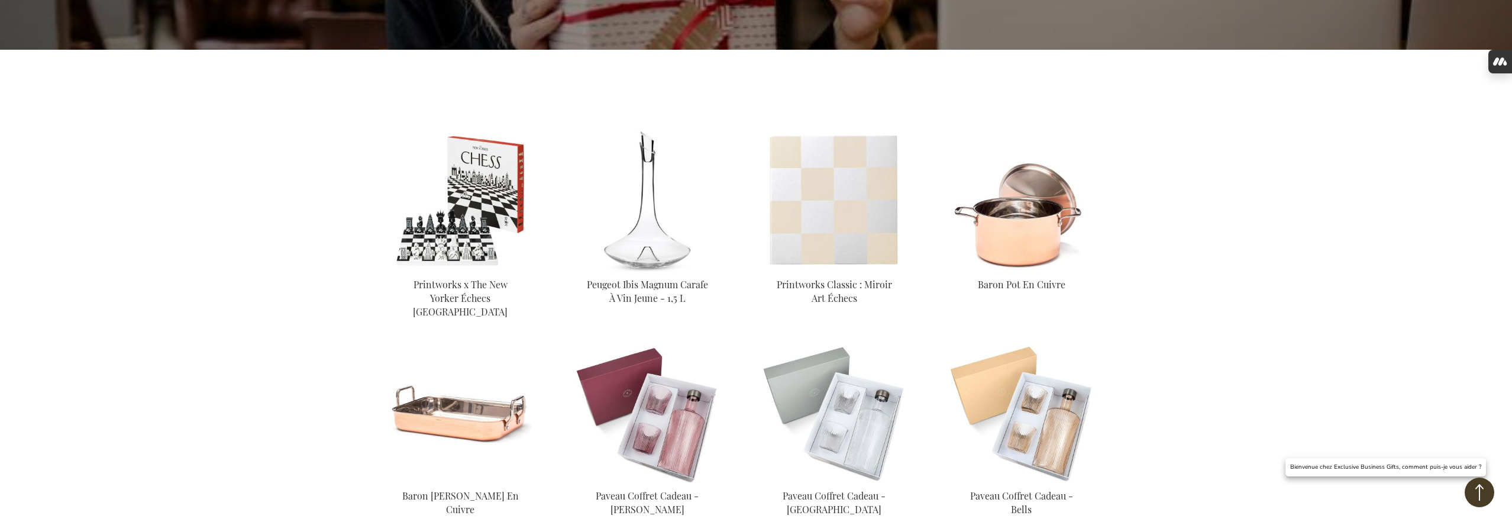
scroll to position [268, 0]
